Goal: Check status: Check status

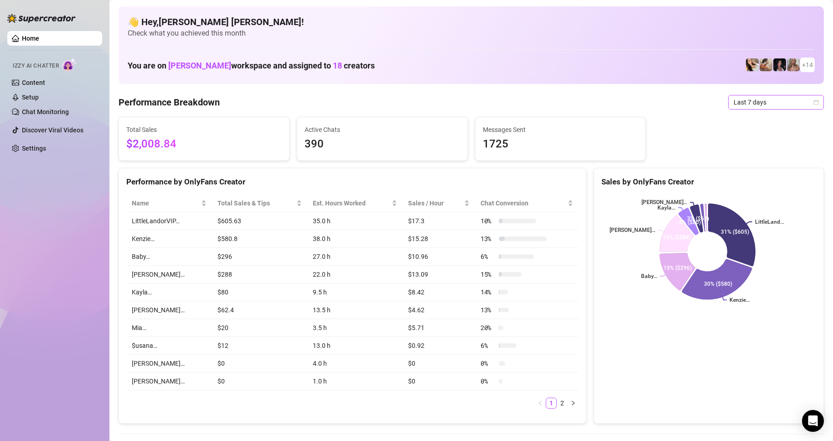
click at [814, 104] on icon "calendar" at bounding box center [816, 101] width 5 height 5
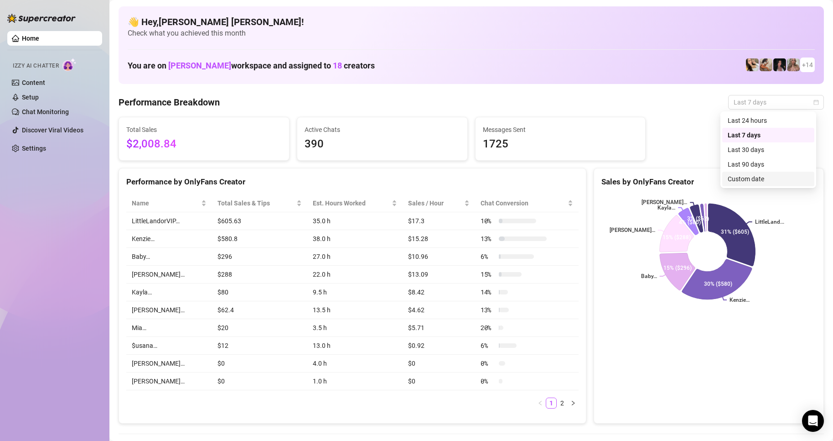
click at [745, 181] on div "Custom date" at bounding box center [768, 179] width 81 height 10
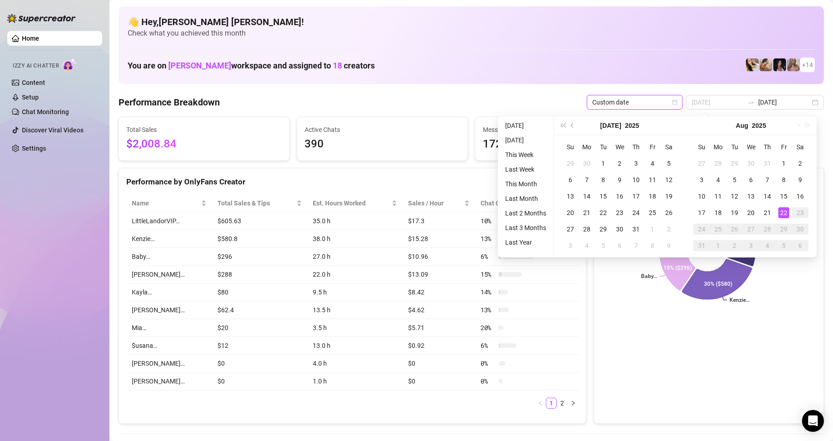
type input "[DATE]"
click at [786, 210] on div "22" at bounding box center [783, 212] width 11 height 11
click at [785, 213] on rect at bounding box center [708, 251] width 212 height 114
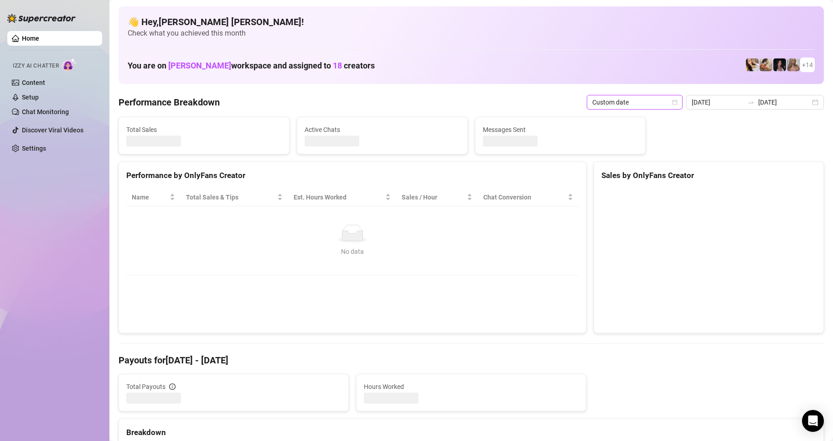
type input "[DATE]"
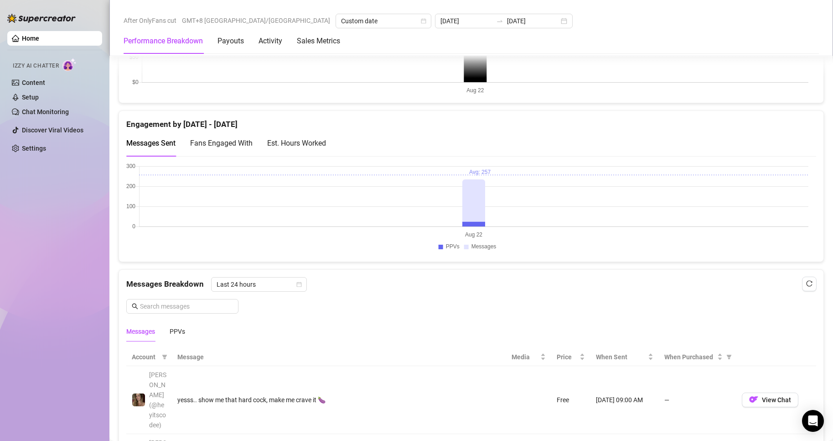
scroll to position [730, 0]
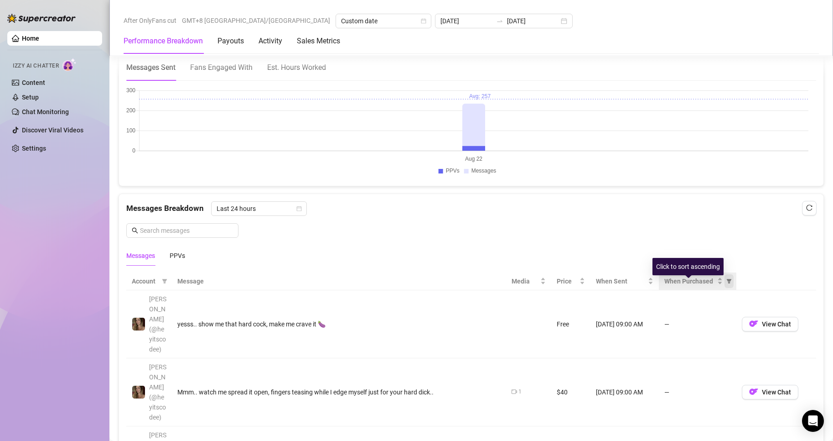
click at [727, 283] on icon "filter" at bounding box center [729, 281] width 5 height 5
click at [680, 316] on span "Purchased" at bounding box center [695, 317] width 31 height 7
radio input "true"
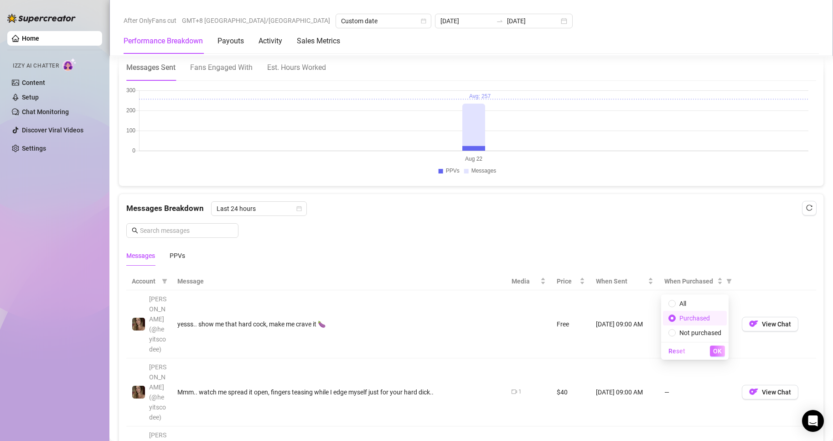
click at [721, 353] on span "OK" at bounding box center [717, 350] width 9 height 7
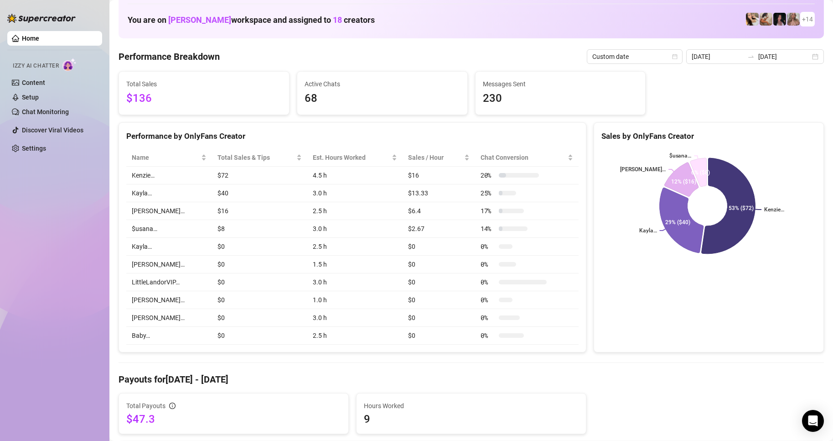
scroll to position [0, 0]
